Goal: Task Accomplishment & Management: Complete application form

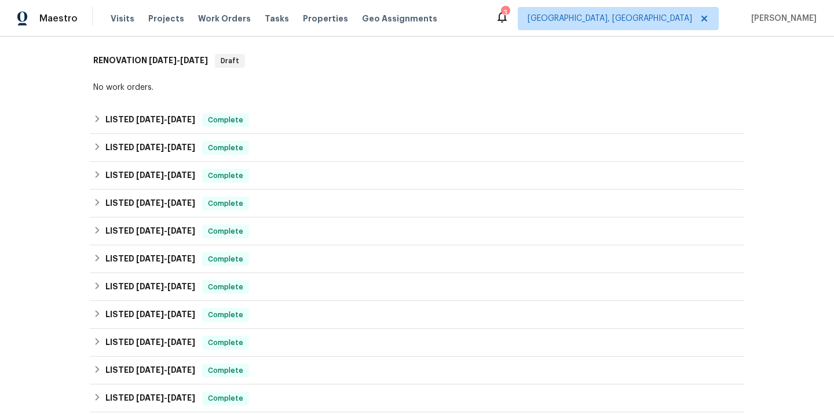
scroll to position [558, 0]
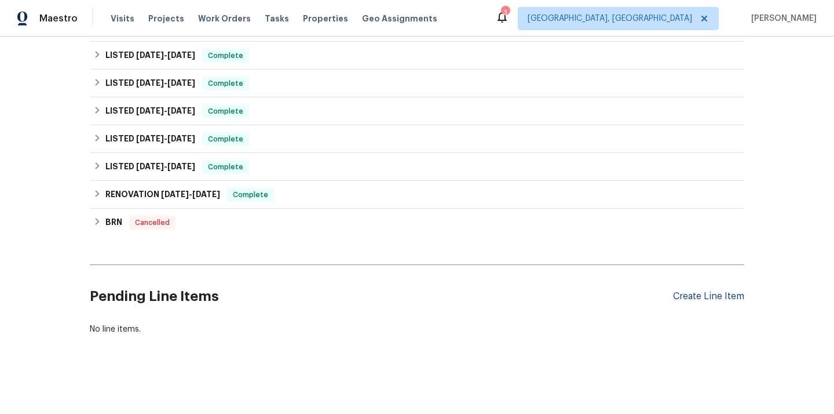
click at [687, 294] on div "Create Line Item" at bounding box center [708, 296] width 71 height 11
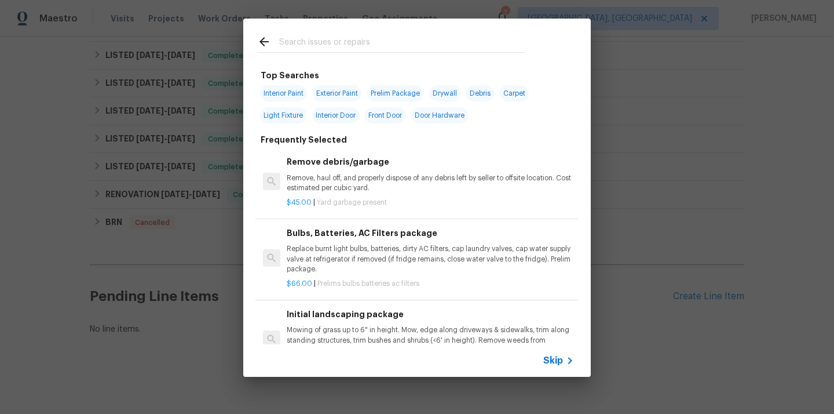
click at [377, 35] on input "text" at bounding box center [402, 43] width 246 height 17
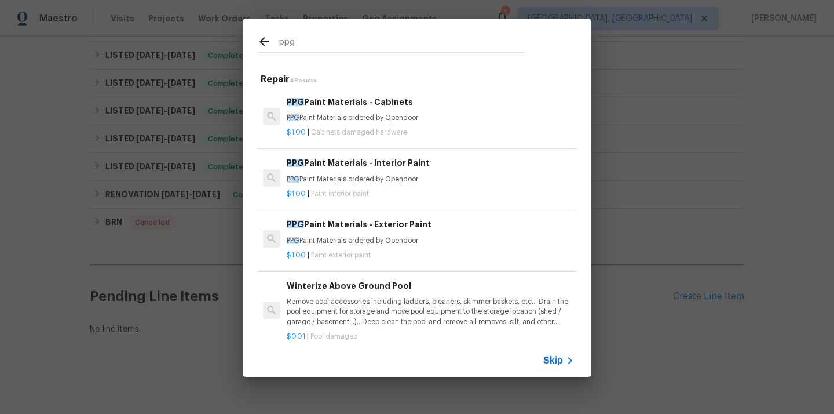
type input "ppg"
click at [356, 238] on p "PPG Paint Materials ordered by Opendoor" at bounding box center [430, 241] width 287 height 10
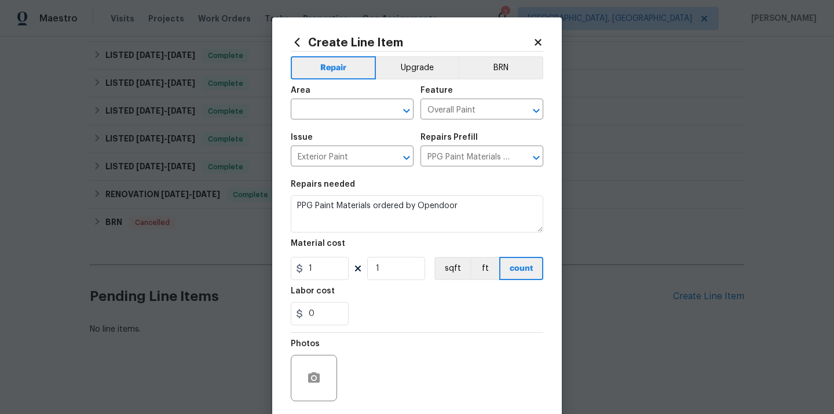
click at [356, 120] on span "Area ​" at bounding box center [352, 102] width 123 height 47
click at [354, 112] on input "text" at bounding box center [336, 110] width 90 height 18
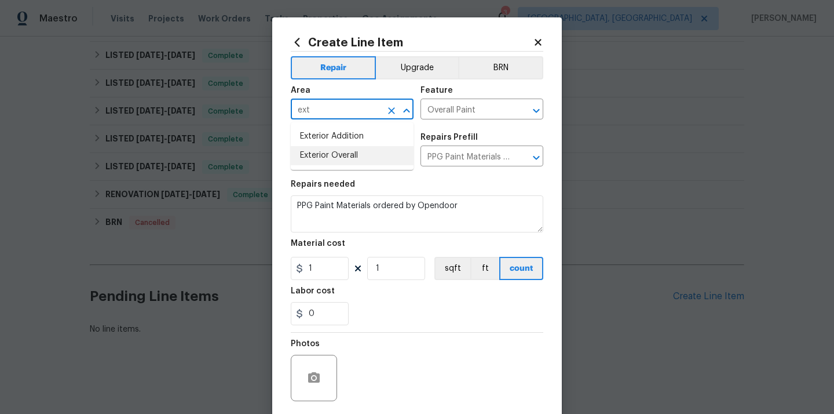
click at [334, 156] on li "Exterior Overall" at bounding box center [352, 155] width 123 height 19
type input "Exterior Overall"
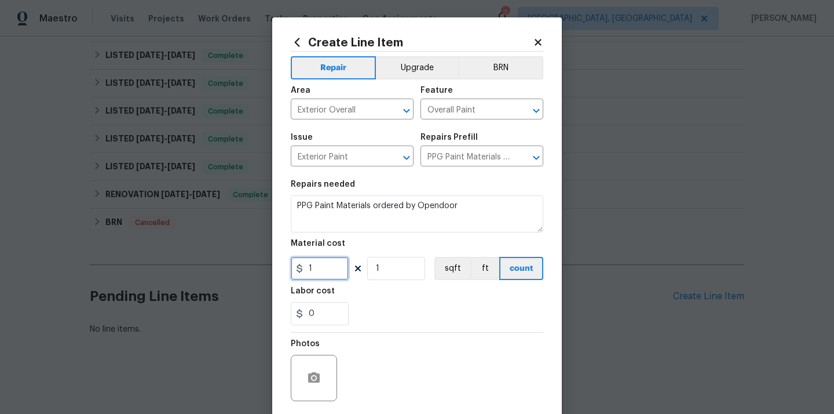
drag, startPoint x: 319, startPoint y: 279, endPoint x: 264, endPoint y: 276, distance: 54.5
click at [264, 276] on div "Create Line Item Repair Upgrade BRN Area Exterior Overall ​ Feature Overall Pai…" at bounding box center [417, 207] width 834 height 414
paste input "95.42"
type input "95.42"
click at [343, 298] on div "Labor cost" at bounding box center [417, 294] width 253 height 15
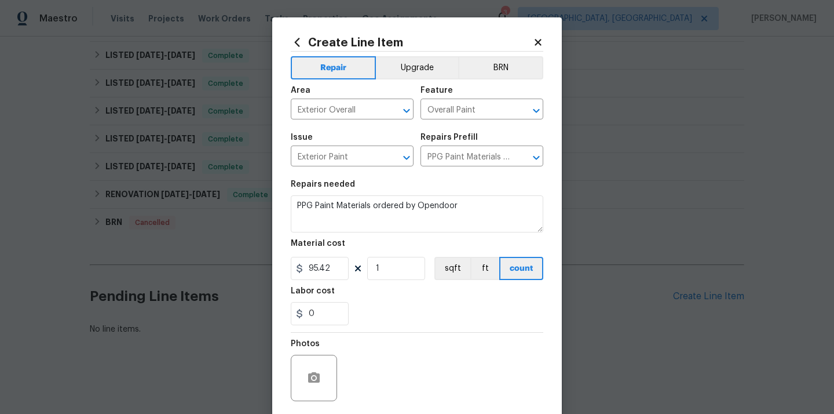
scroll to position [86, 0]
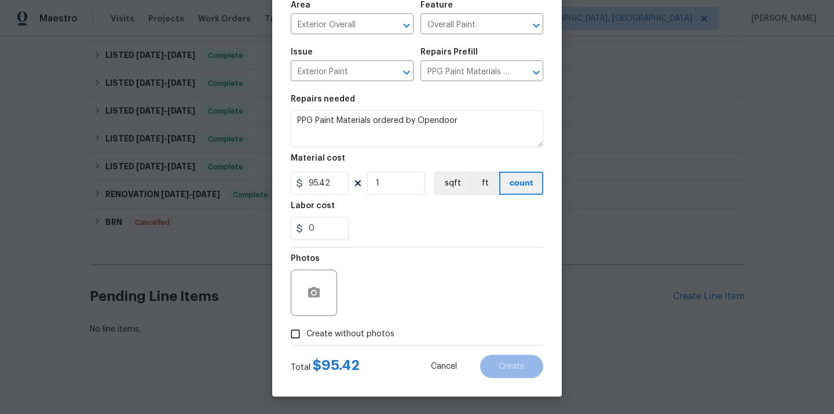
click at [338, 339] on span "Create without photos" at bounding box center [350, 334] width 88 height 12
click at [306, 339] on input "Create without photos" at bounding box center [295, 334] width 22 height 22
checkbox input "true"
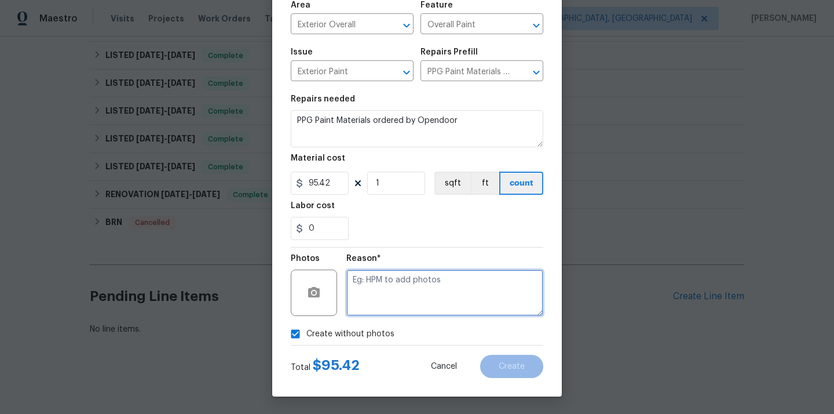
click at [379, 300] on textarea at bounding box center [444, 292] width 197 height 46
type textarea "N/A"
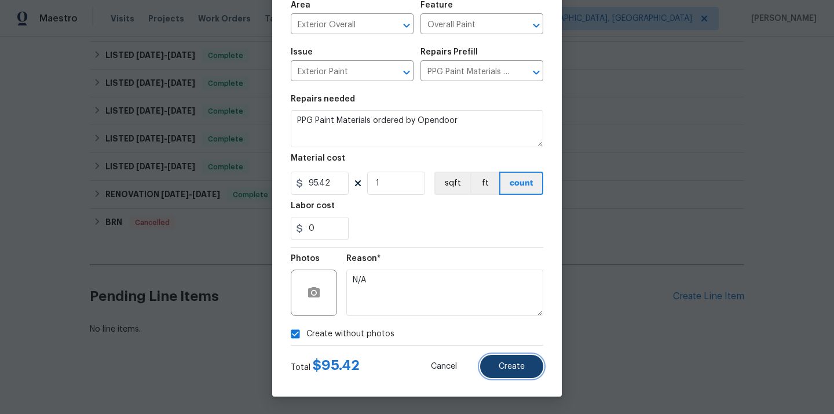
click at [538, 367] on button "Create" at bounding box center [511, 366] width 63 height 23
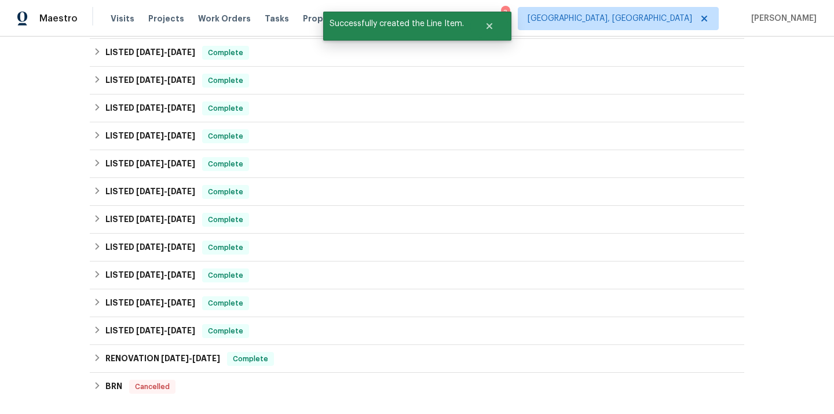
scroll to position [684, 0]
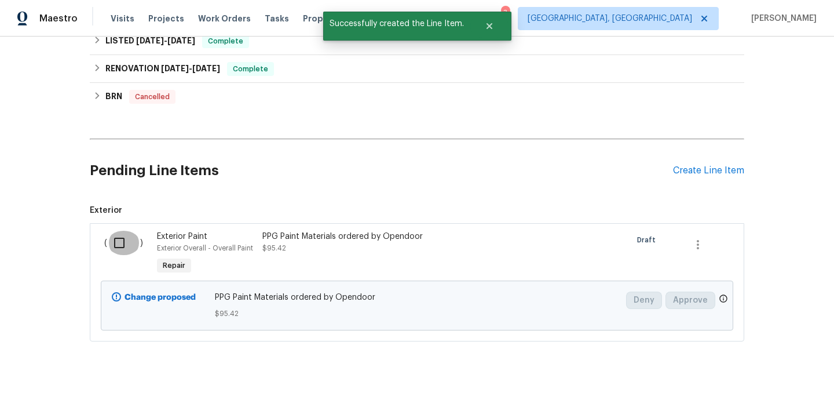
click at [121, 240] on input "checkbox" at bounding box center [123, 243] width 33 height 24
checkbox input "true"
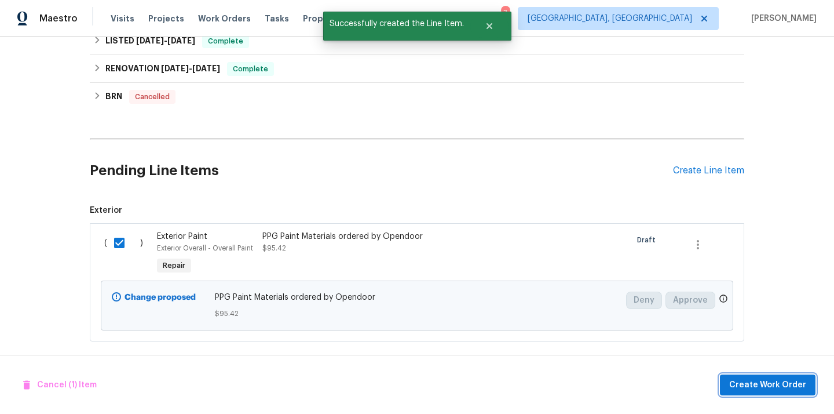
click at [757, 389] on span "Create Work Order" at bounding box center [767, 385] width 77 height 14
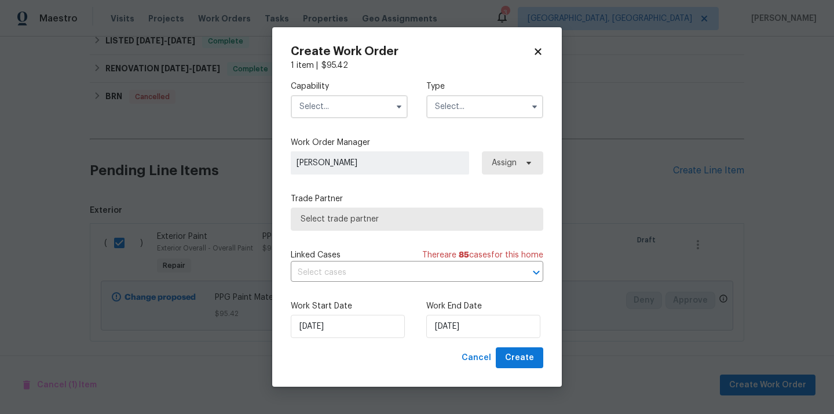
click at [352, 100] on input "text" at bounding box center [349, 106] width 117 height 23
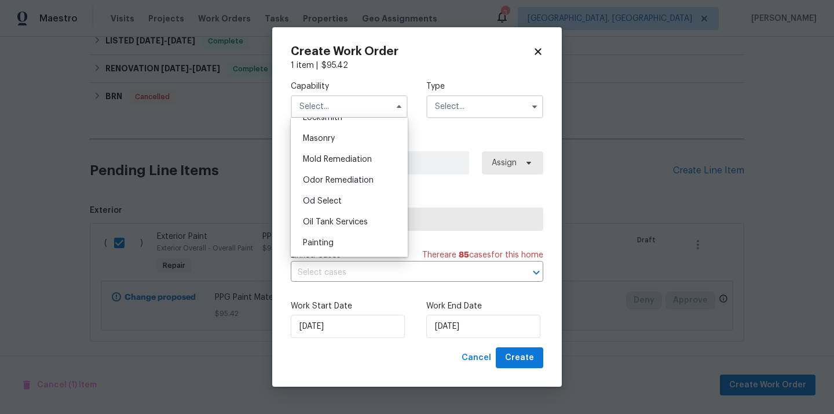
scroll to position [862, 0]
click at [342, 241] on div "Painting" at bounding box center [349, 242] width 111 height 21
type input "Painting"
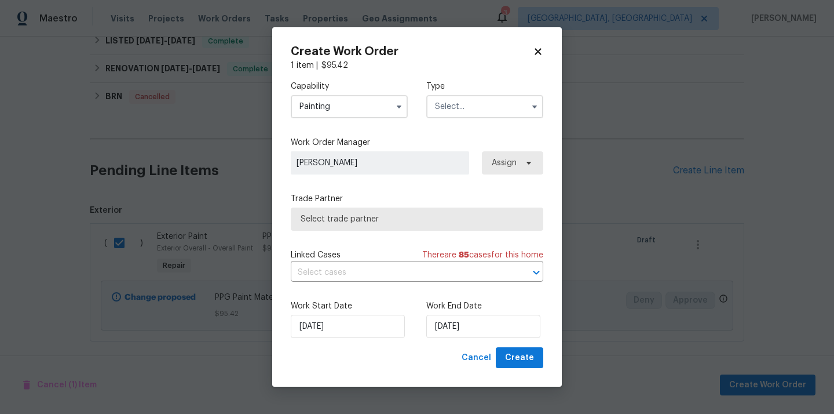
click at [464, 111] on input "text" at bounding box center [484, 106] width 117 height 23
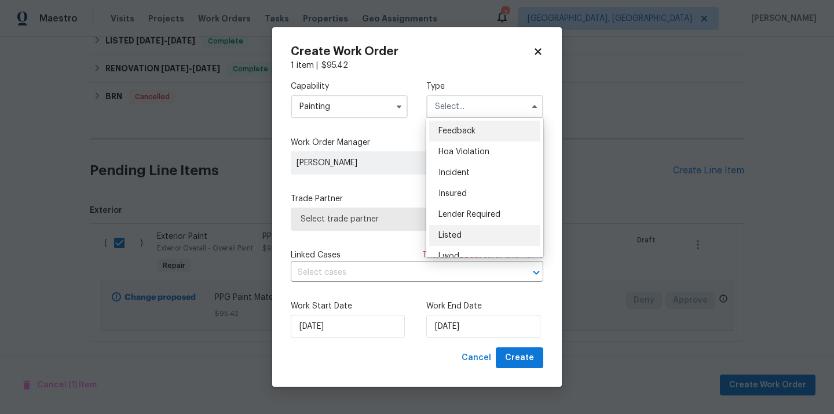
click at [465, 238] on div "Listed" at bounding box center [484, 235] width 111 height 21
type input "Listed"
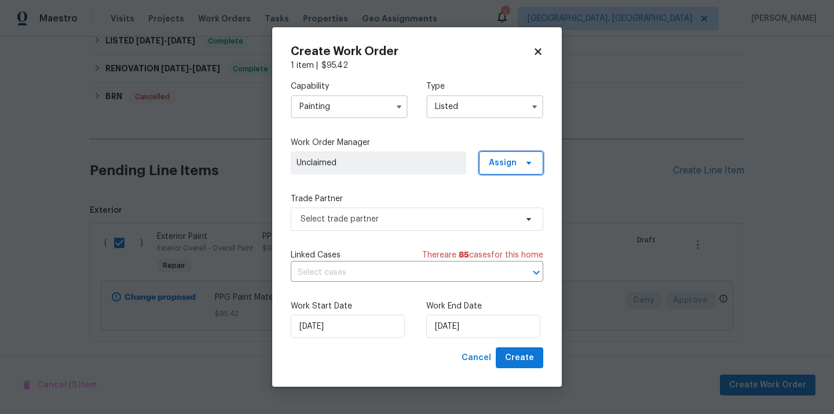
click at [503, 163] on span "Assign" at bounding box center [503, 163] width 28 height 12
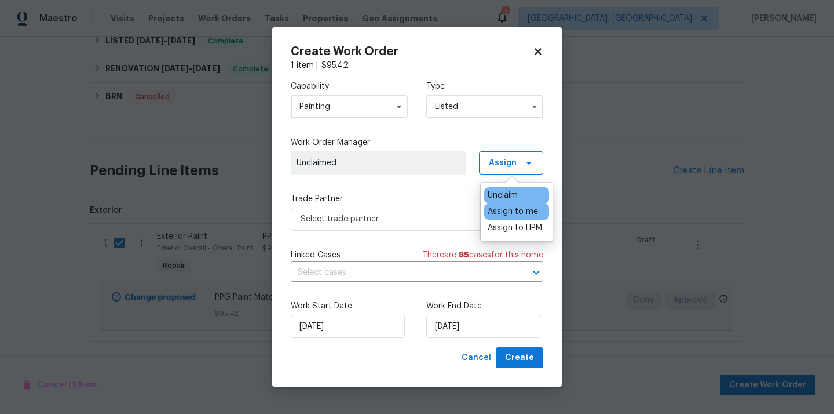
click at [501, 212] on div "Assign to me" at bounding box center [513, 212] width 50 height 12
click at [437, 221] on span "Select trade partner" at bounding box center [409, 219] width 216 height 12
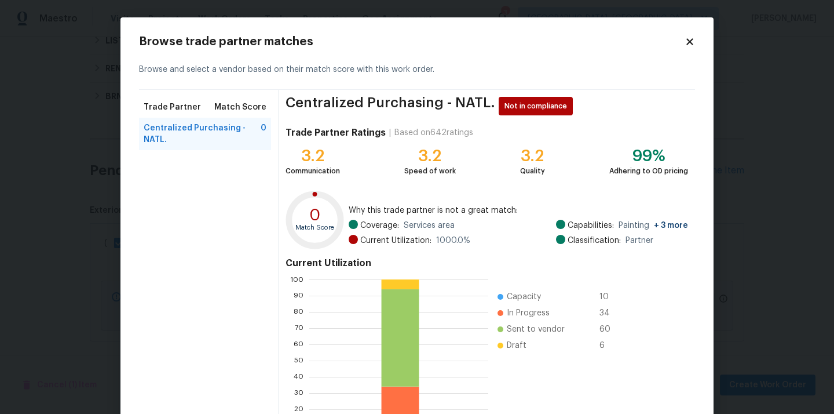
scroll to position [97, 0]
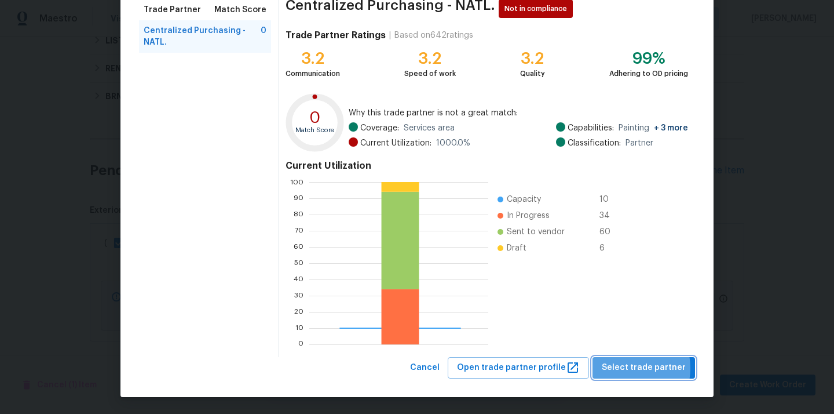
click at [629, 368] on span "Select trade partner" at bounding box center [644, 367] width 84 height 14
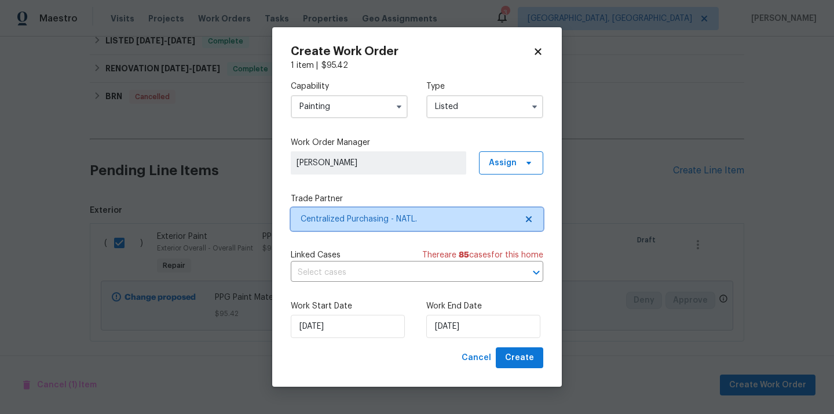
scroll to position [0, 0]
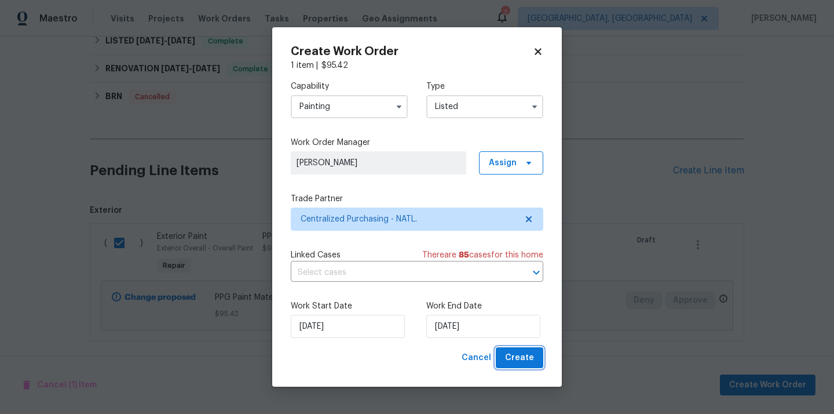
click at [532, 357] on span "Create" at bounding box center [519, 358] width 29 height 14
checkbox input "false"
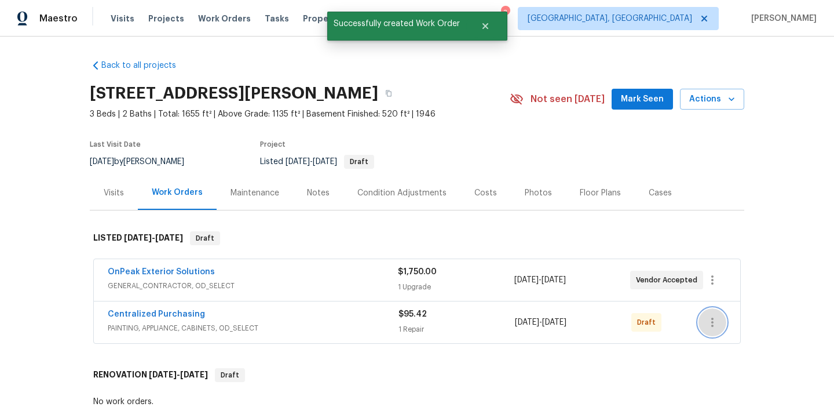
click at [718, 326] on icon "button" at bounding box center [713, 322] width 14 height 14
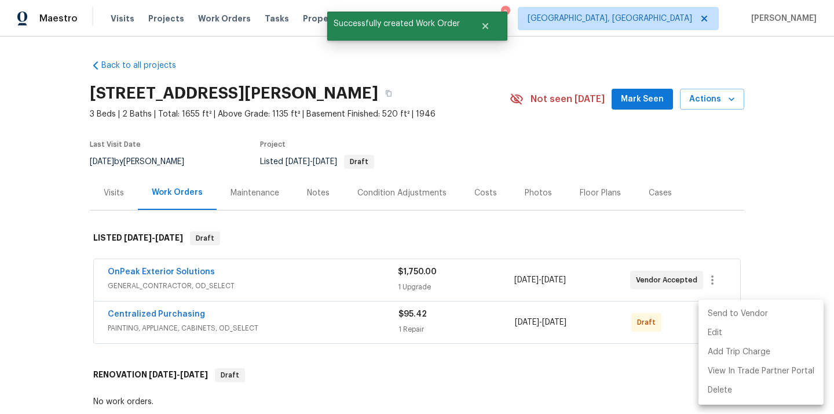
click at [718, 315] on li "Send to Vendor" at bounding box center [761, 313] width 125 height 19
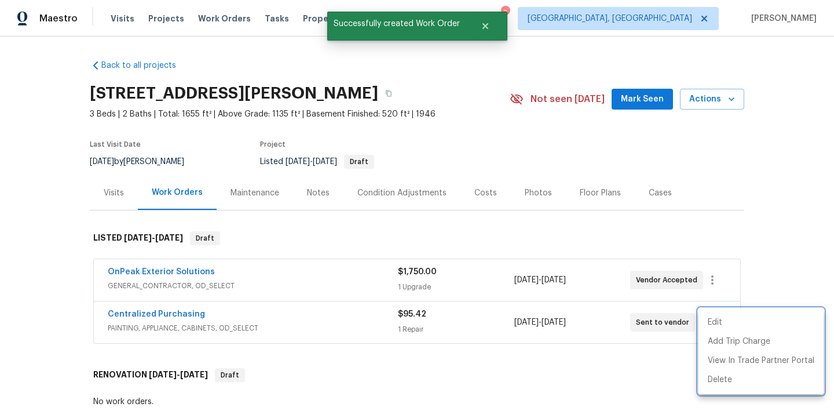
click at [333, 315] on div at bounding box center [417, 207] width 834 height 414
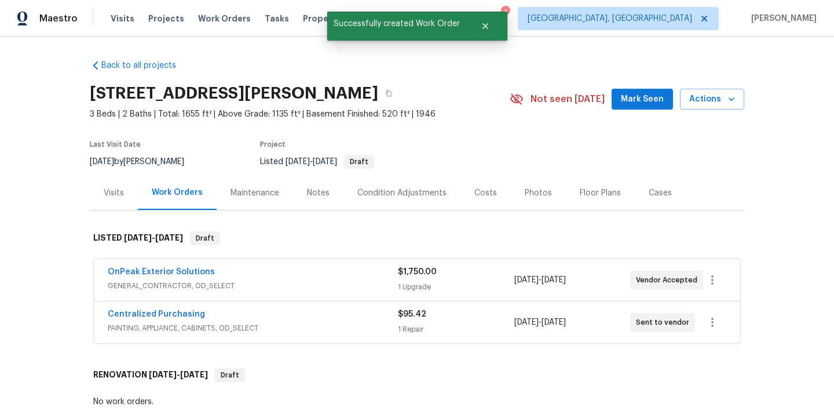
click at [198, 314] on div "Centralized Purchasing" at bounding box center [253, 315] width 290 height 14
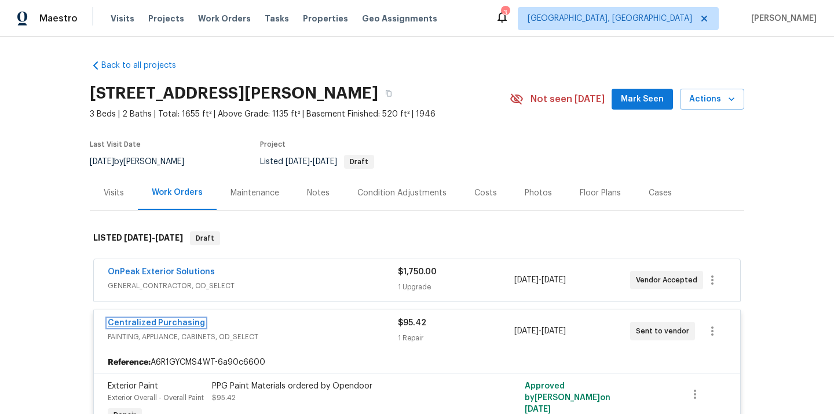
click at [182, 324] on link "Centralized Purchasing" at bounding box center [156, 323] width 97 height 8
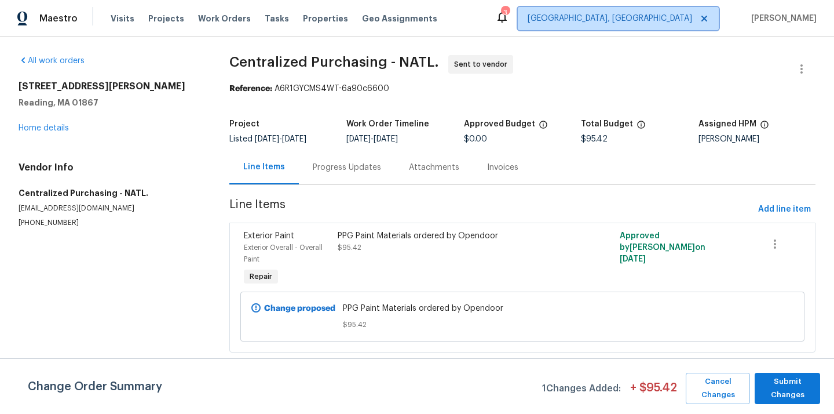
click at [688, 19] on span "[GEOGRAPHIC_DATA], [GEOGRAPHIC_DATA]" at bounding box center [610, 19] width 165 height 12
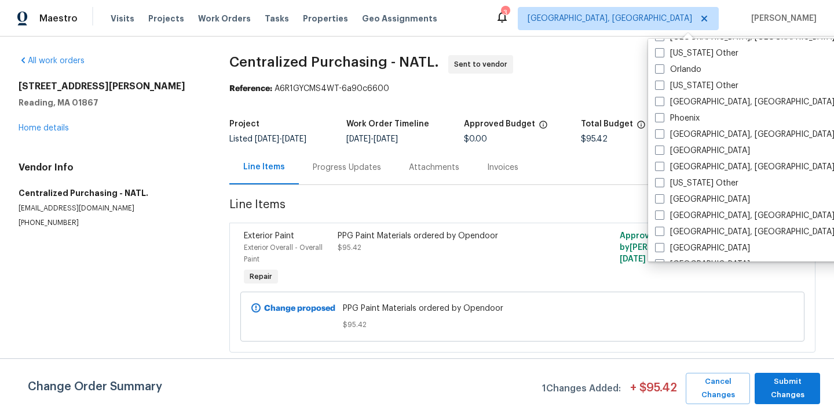
scroll to position [1313, 0]
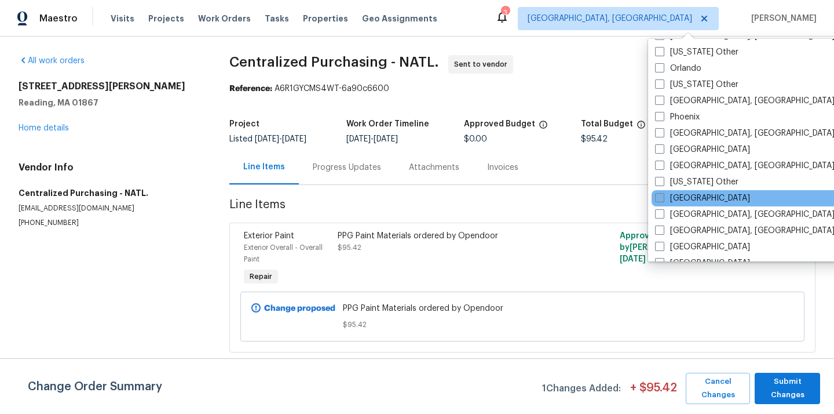
click at [681, 196] on label "[GEOGRAPHIC_DATA]" at bounding box center [702, 198] width 95 height 12
click at [663, 196] on input "[GEOGRAPHIC_DATA]" at bounding box center [659, 196] width 8 height 8
checkbox input "true"
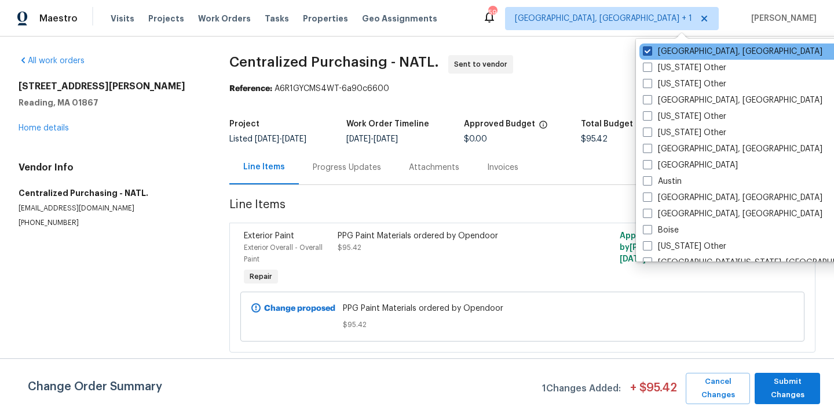
click at [667, 52] on label "[GEOGRAPHIC_DATA], [GEOGRAPHIC_DATA]" at bounding box center [733, 52] width 180 height 12
click at [651, 52] on input "[GEOGRAPHIC_DATA], [GEOGRAPHIC_DATA]" at bounding box center [647, 50] width 8 height 8
checkbox input "false"
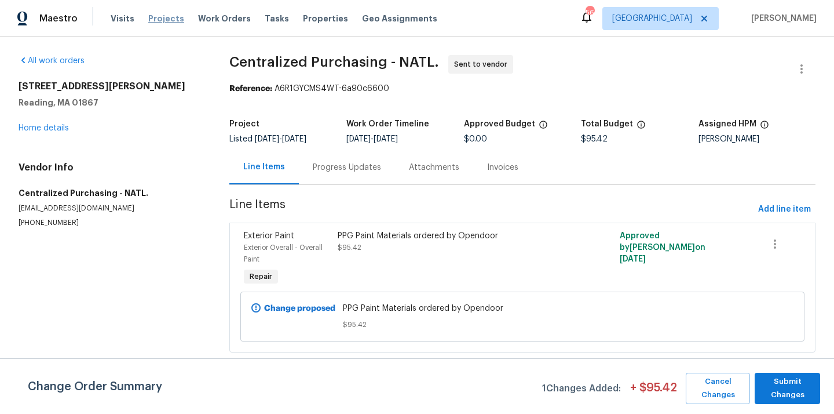
click at [159, 23] on span "Projects" at bounding box center [166, 19] width 36 height 12
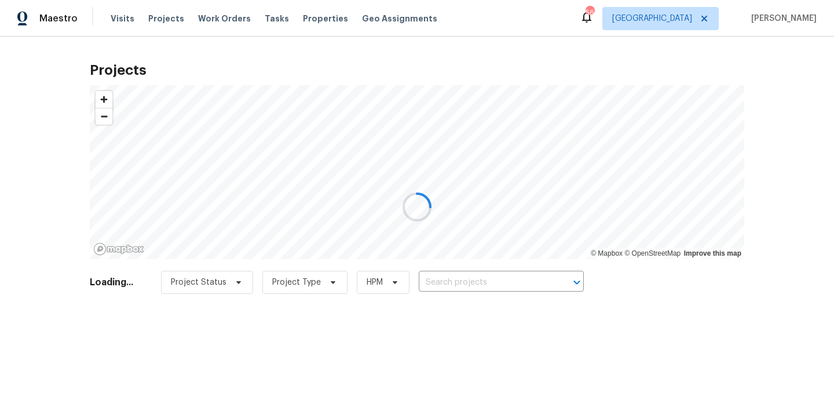
click at [494, 280] on div at bounding box center [417, 207] width 834 height 414
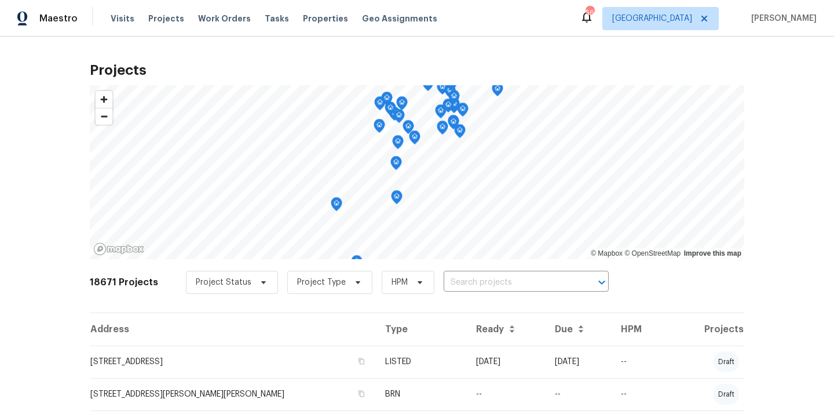
click at [494, 280] on input "text" at bounding box center [510, 282] width 133 height 18
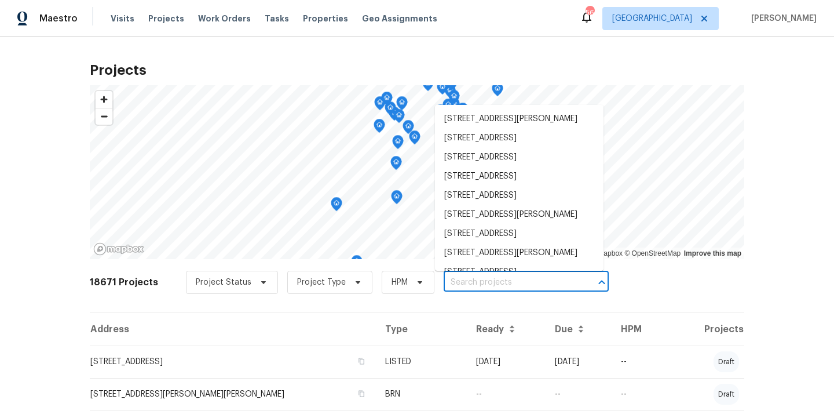
paste input "[STREET_ADDRESS]"
type input "[STREET_ADDRESS]"
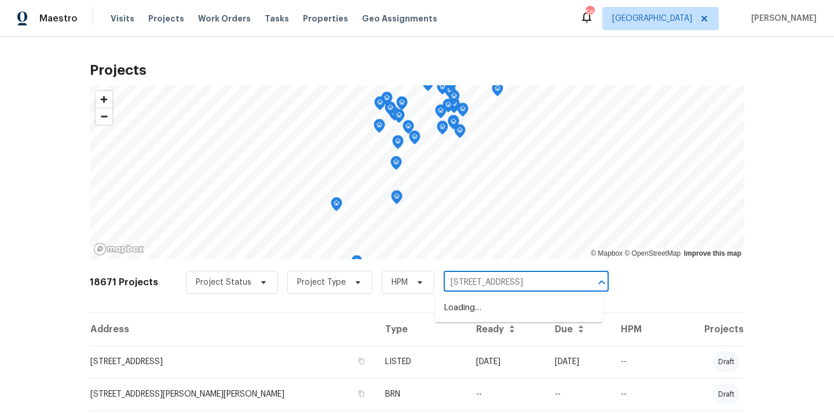
scroll to position [0, 5]
click at [492, 310] on li "[STREET_ADDRESS]" at bounding box center [519, 307] width 169 height 19
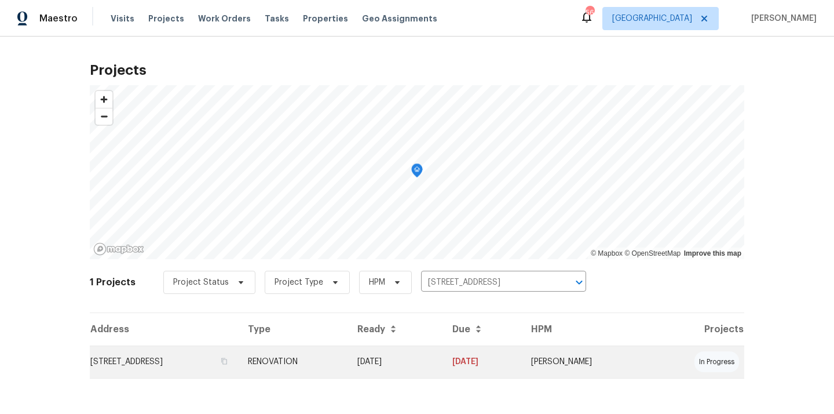
click at [239, 366] on td "[STREET_ADDRESS]" at bounding box center [164, 361] width 149 height 32
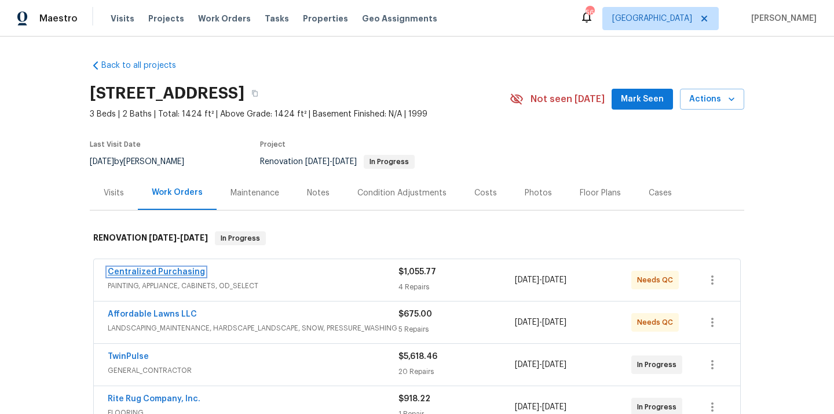
click at [171, 270] on link "Centralized Purchasing" at bounding box center [156, 272] width 97 height 8
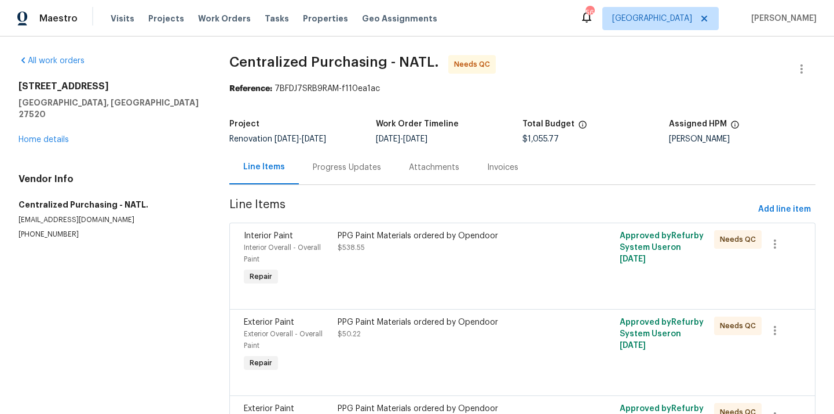
click at [46, 132] on div "[STREET_ADDRESS] Home details" at bounding box center [110, 113] width 183 height 65
click at [45, 136] on link "Home details" at bounding box center [44, 140] width 50 height 8
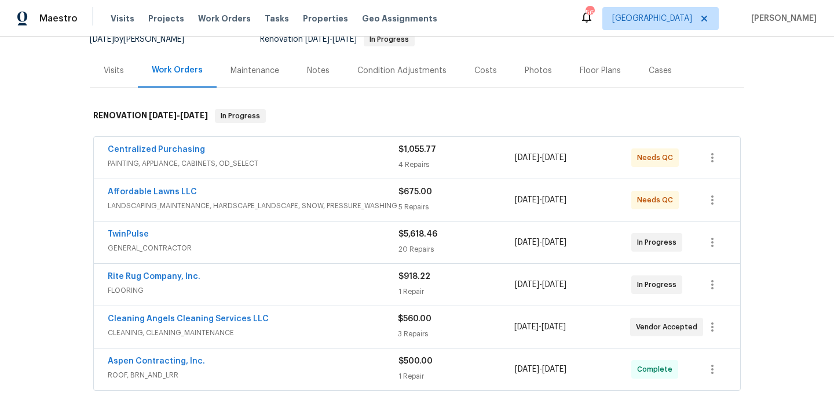
scroll to position [134, 0]
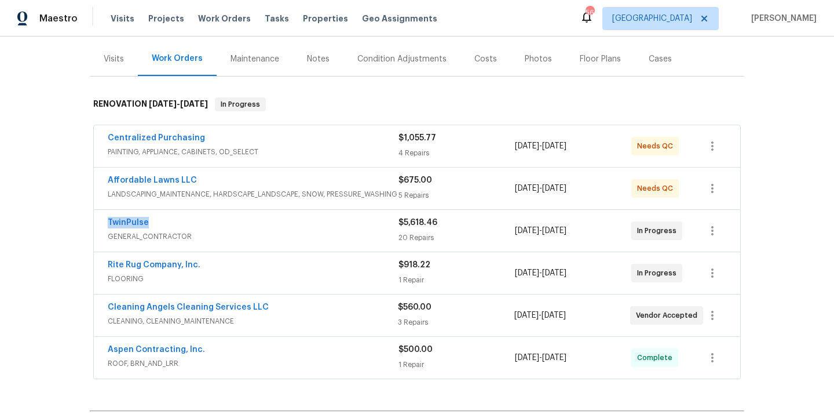
drag, startPoint x: 151, startPoint y: 224, endPoint x: 104, endPoint y: 224, distance: 47.5
click at [104, 224] on div "TwinPulse GENERAL_CONTRACTOR $5,618.46 20 Repairs [DATE] - [DATE] In Progress" at bounding box center [417, 231] width 647 height 42
copy link "TwinPulse"
click at [171, 141] on link "Centralized Purchasing" at bounding box center [156, 138] width 97 height 8
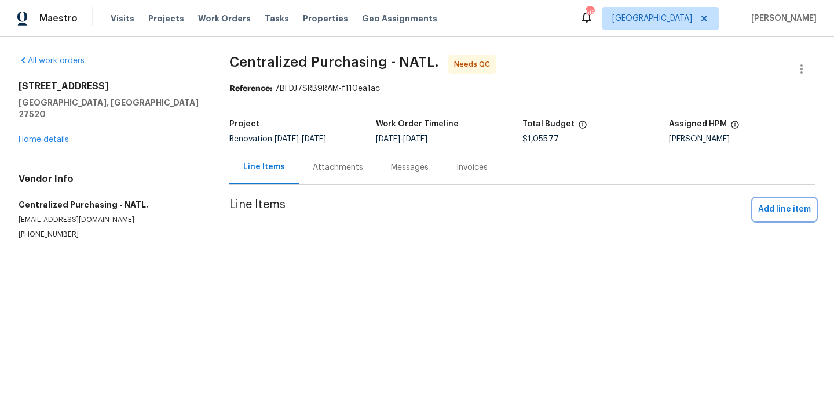
click at [777, 217] on button "Add line item" at bounding box center [785, 209] width 62 height 21
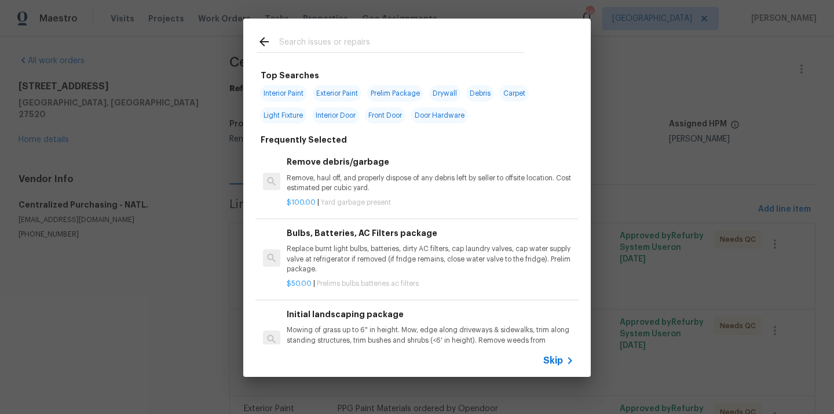
click at [467, 53] on div at bounding box center [391, 52] width 268 height 1
click at [467, 52] on input "text" at bounding box center [402, 43] width 246 height 17
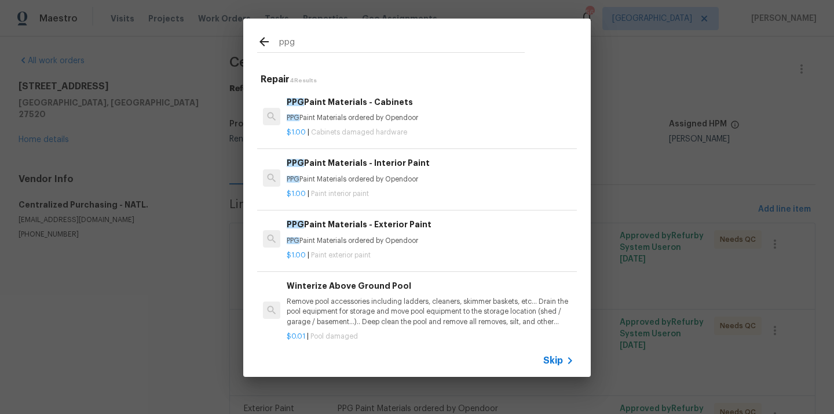
type input "ppg"
click at [382, 164] on h6 "PPG Paint Materials - Interior Paint" at bounding box center [430, 162] width 287 height 13
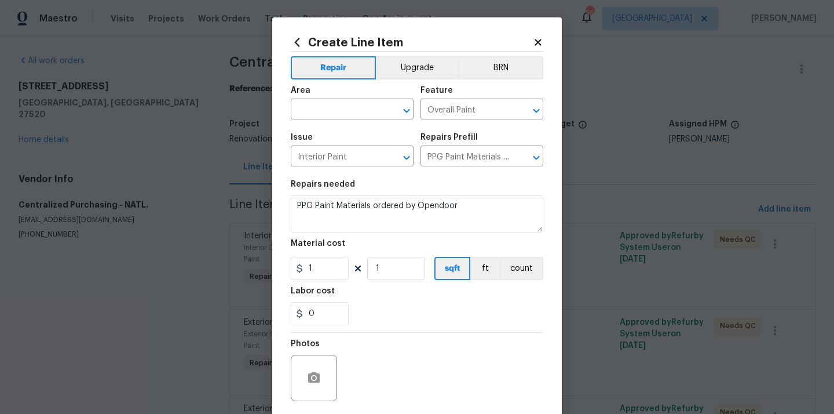
click at [328, 100] on div "Area" at bounding box center [352, 93] width 123 height 15
click at [323, 106] on input "text" at bounding box center [336, 110] width 90 height 18
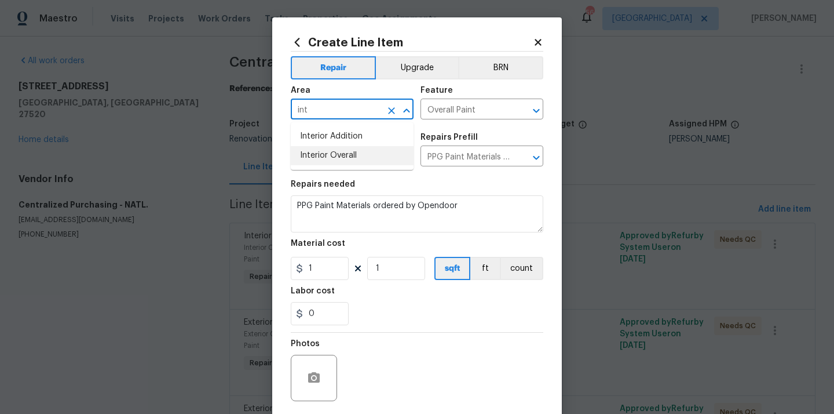
click at [320, 153] on li "Interior Overall" at bounding box center [352, 155] width 123 height 19
type input "Interior Overall"
drag, startPoint x: 313, startPoint y: 267, endPoint x: 282, endPoint y: 262, distance: 32.2
click at [282, 263] on div "Create Line Item Repair Upgrade BRN Area Interior Overall ​ Feature Overall Pai…" at bounding box center [417, 249] width 290 height 464
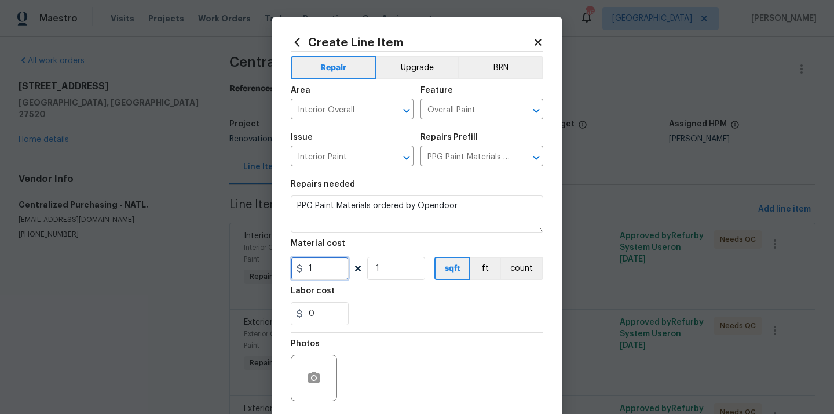
paste input "248.22"
type input "248.22"
click at [403, 298] on div "Labor cost" at bounding box center [417, 294] width 253 height 15
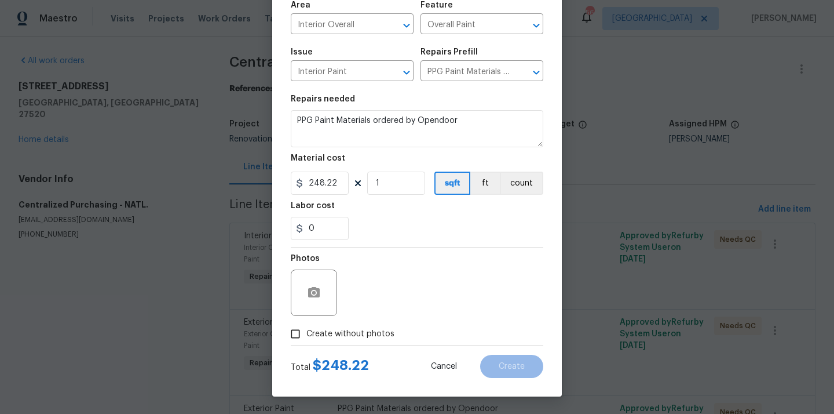
click at [377, 327] on label "Create without photos" at bounding box center [339, 334] width 110 height 22
click at [306, 327] on input "Create without photos" at bounding box center [295, 334] width 22 height 22
checkbox input "true"
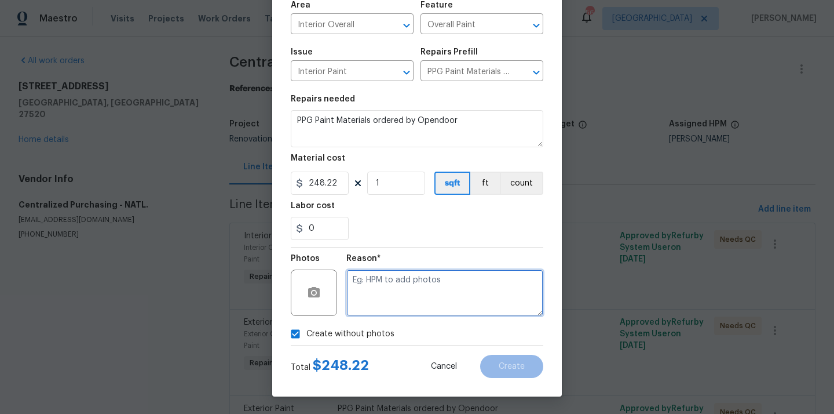
click at [395, 309] on textarea at bounding box center [444, 292] width 197 height 46
type textarea "N/A"
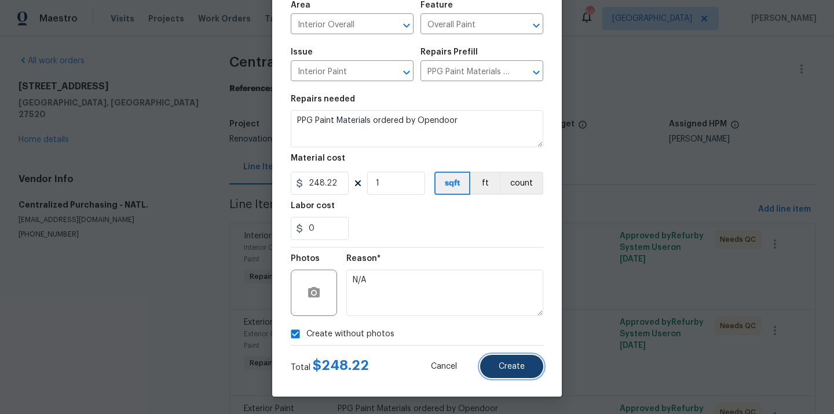
click at [521, 376] on button "Create" at bounding box center [511, 366] width 63 height 23
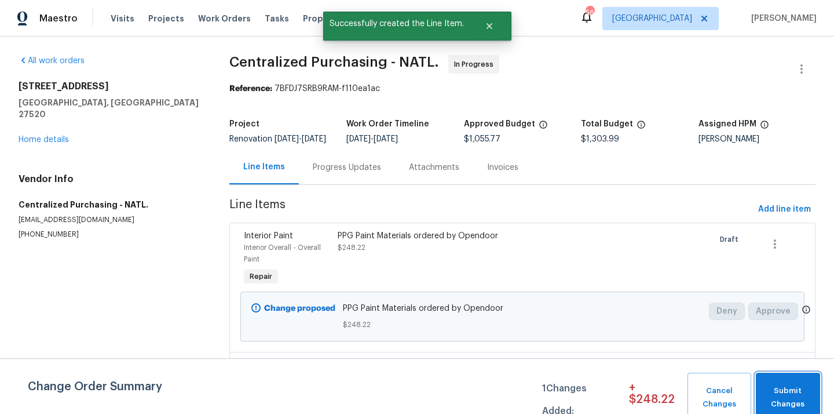
click at [796, 386] on span "Submit Changes" at bounding box center [788, 397] width 53 height 27
